Goal: Navigation & Orientation: Find specific page/section

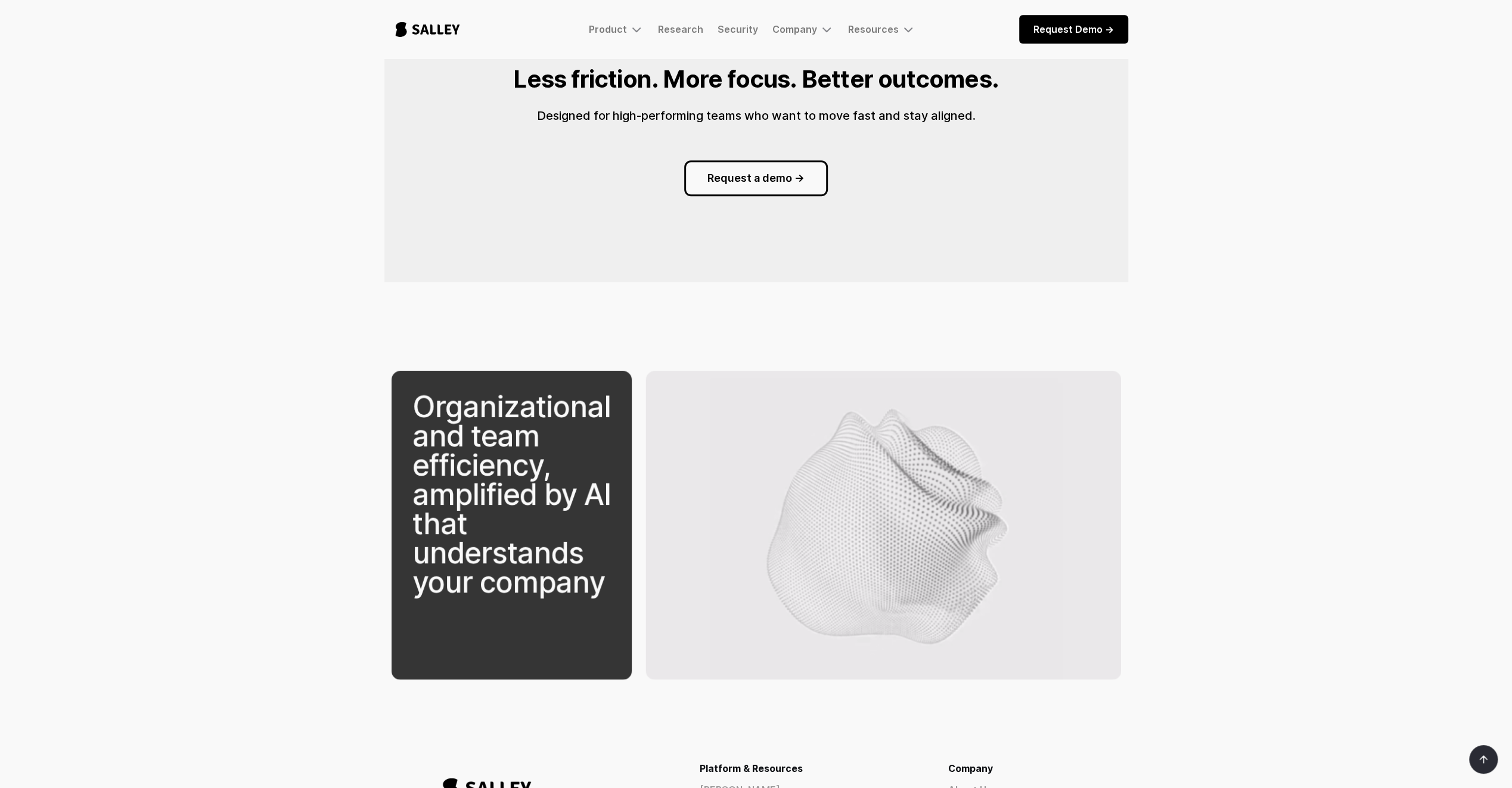
scroll to position [1490, 0]
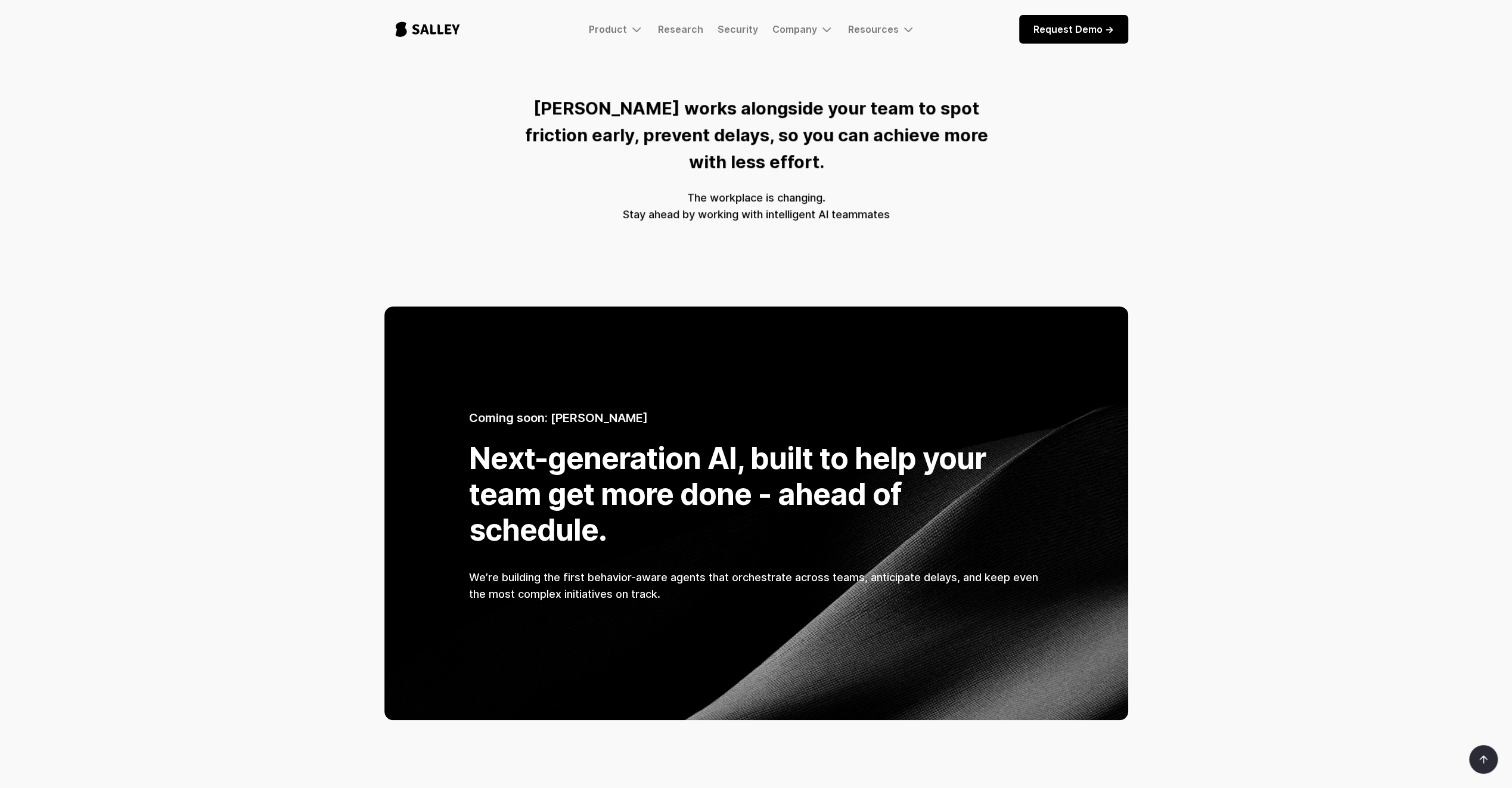
drag, startPoint x: 544, startPoint y: 348, endPoint x: 570, endPoint y: 160, distance: 189.8
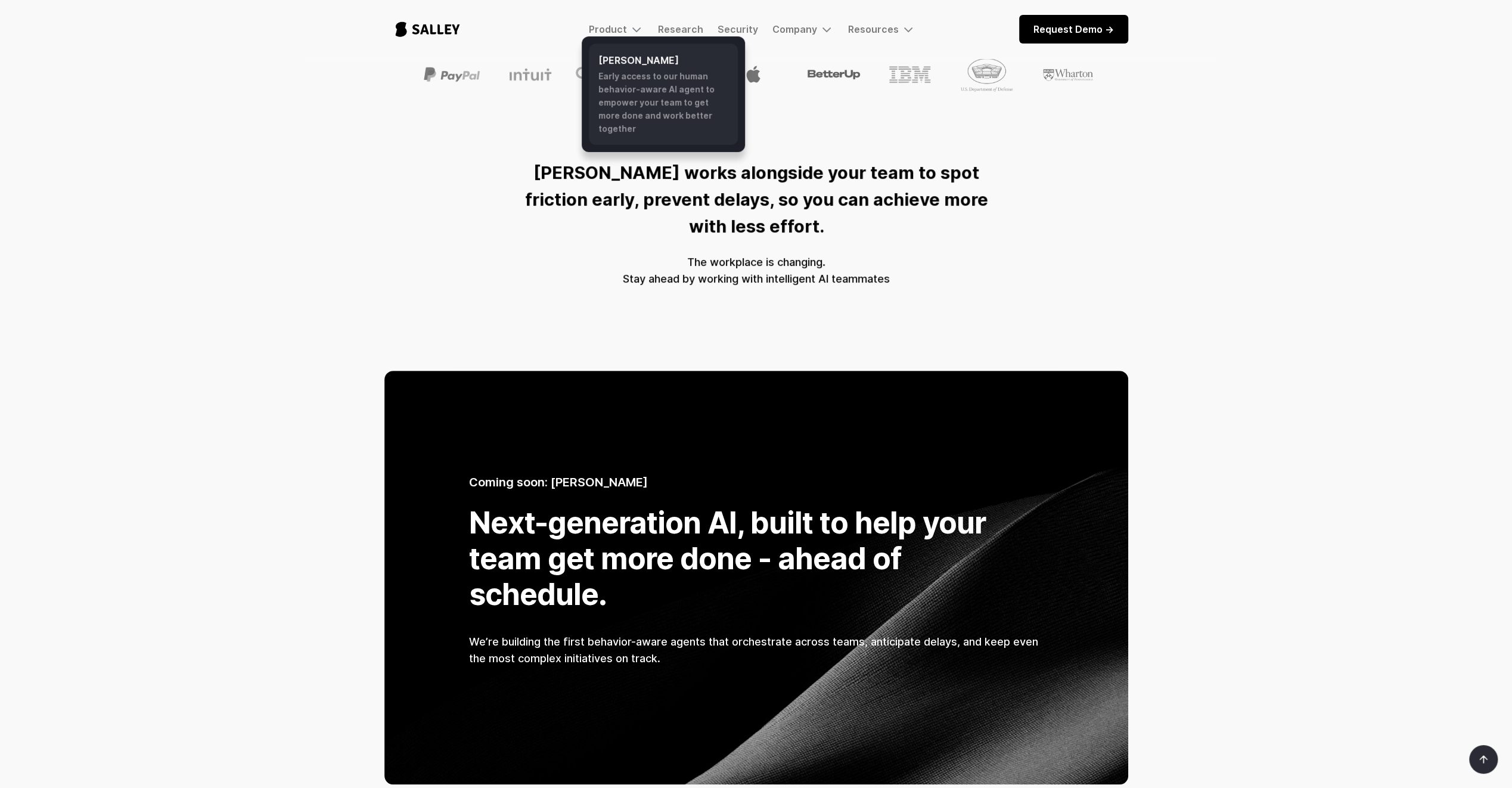
click at [629, 70] on div "Early access to our human behavior-aware AI agent to empower your team to get m…" at bounding box center [663, 103] width 130 height 66
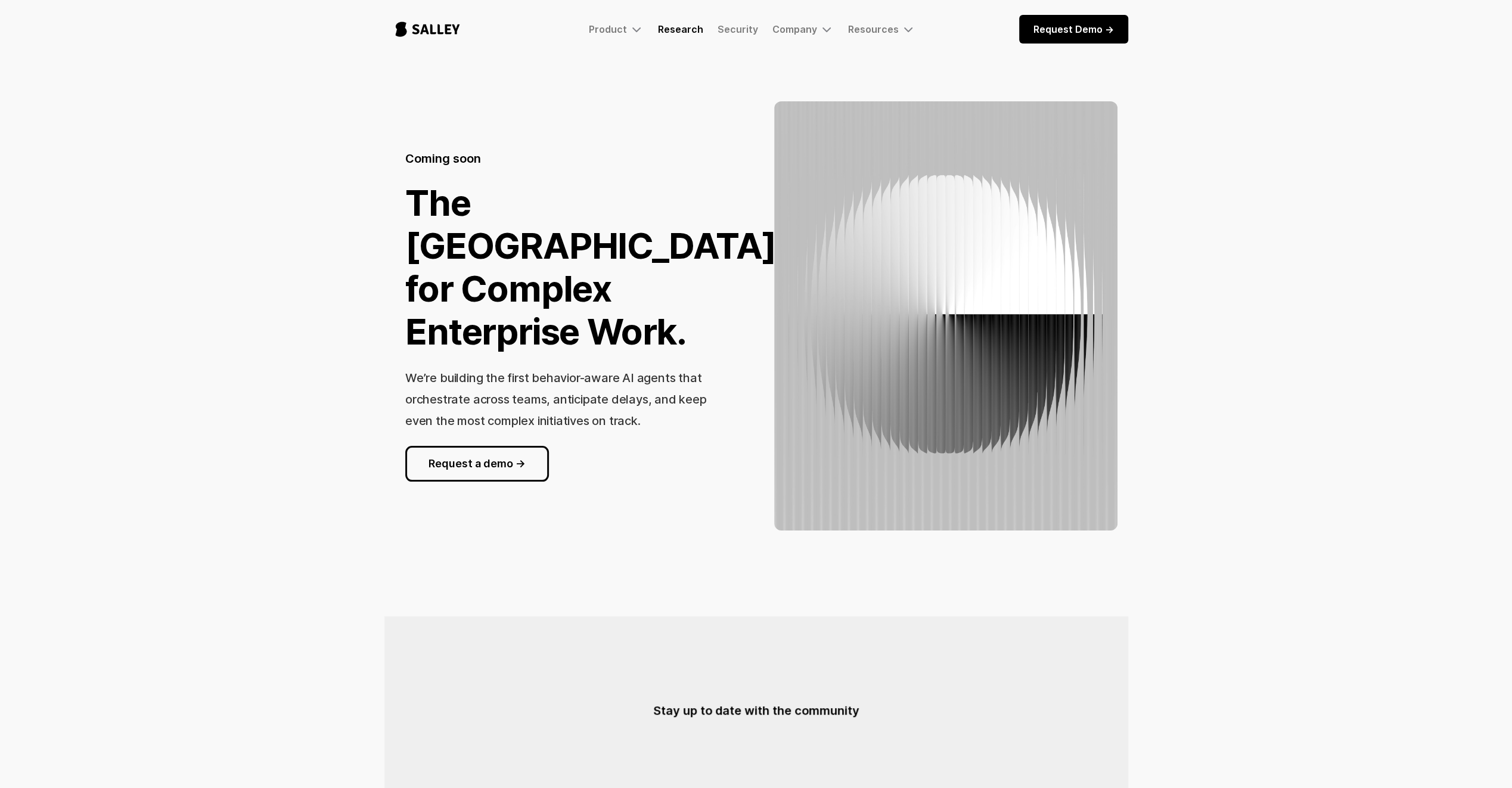
click at [668, 29] on link "Research" at bounding box center [680, 29] width 45 height 12
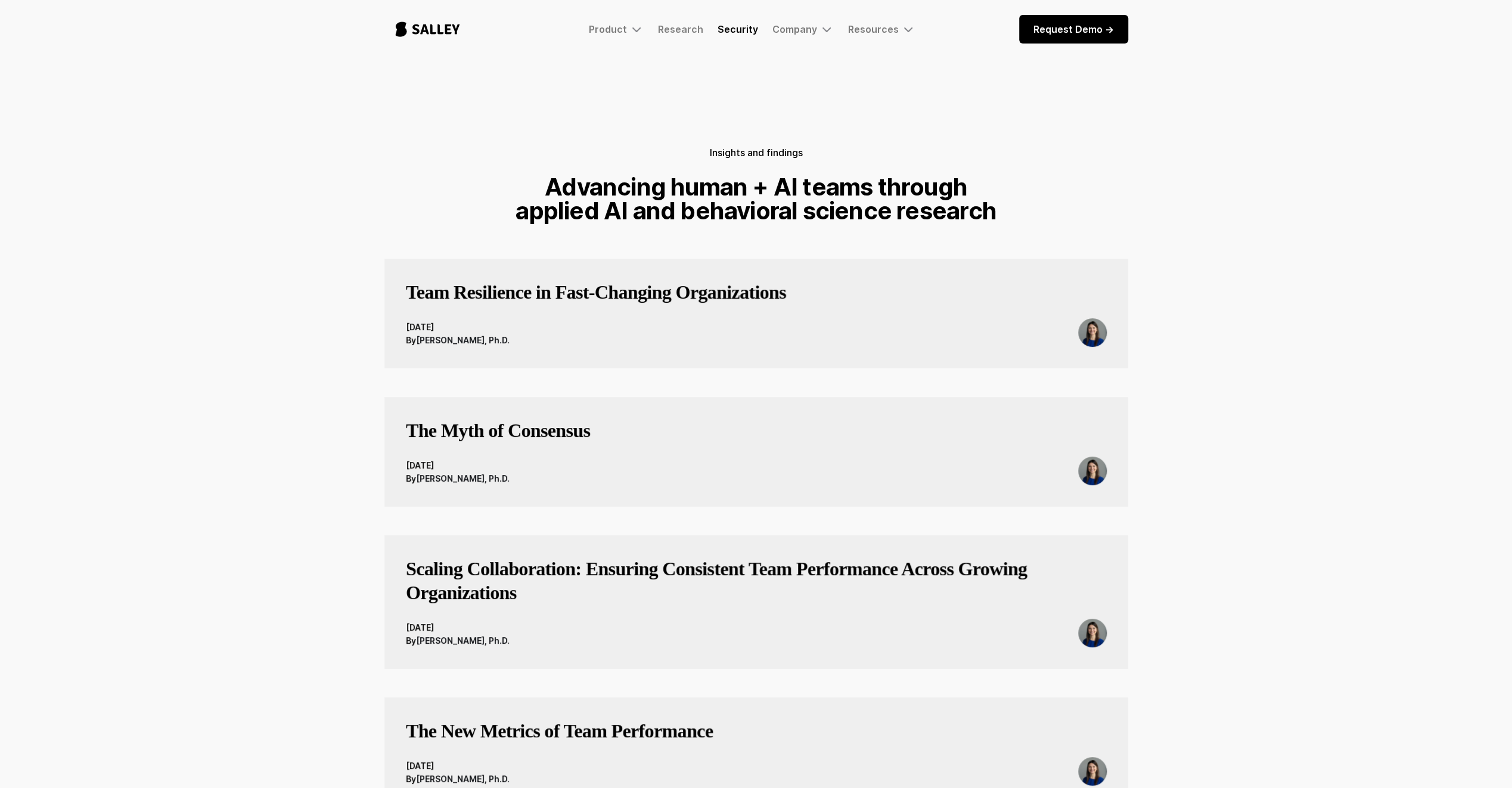
click at [729, 22] on nav "Product Salley AI Early access to our human behavior-aware AI agent to empower …" at bounding box center [752, 29] width 341 height 14
click at [732, 24] on link "Security" at bounding box center [737, 29] width 40 height 12
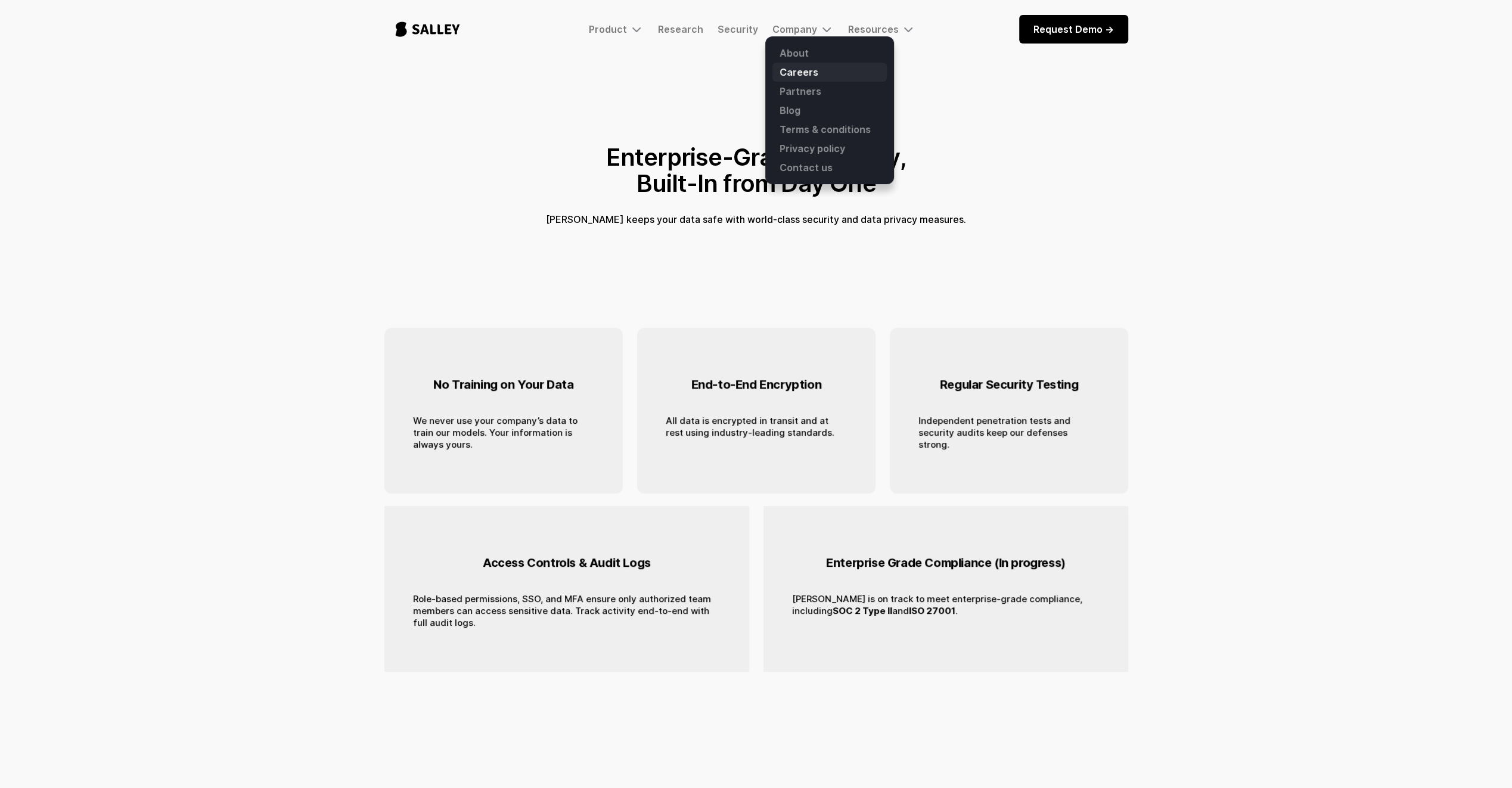
click at [797, 73] on link "Careers" at bounding box center [829, 72] width 114 height 19
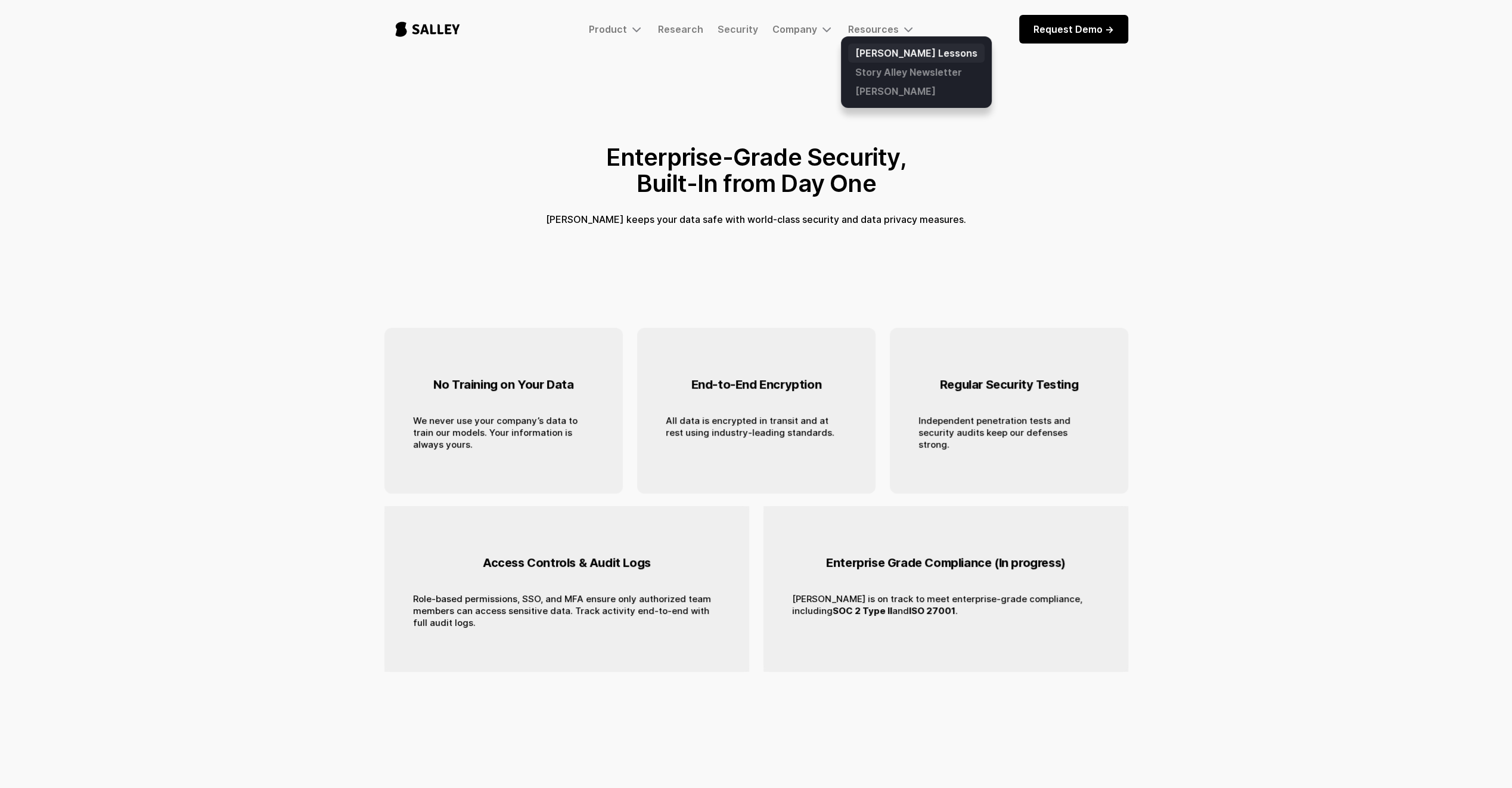
click at [886, 56] on link "[PERSON_NAME] Lessons" at bounding box center [916, 53] width 136 height 19
